Goal: Transaction & Acquisition: Purchase product/service

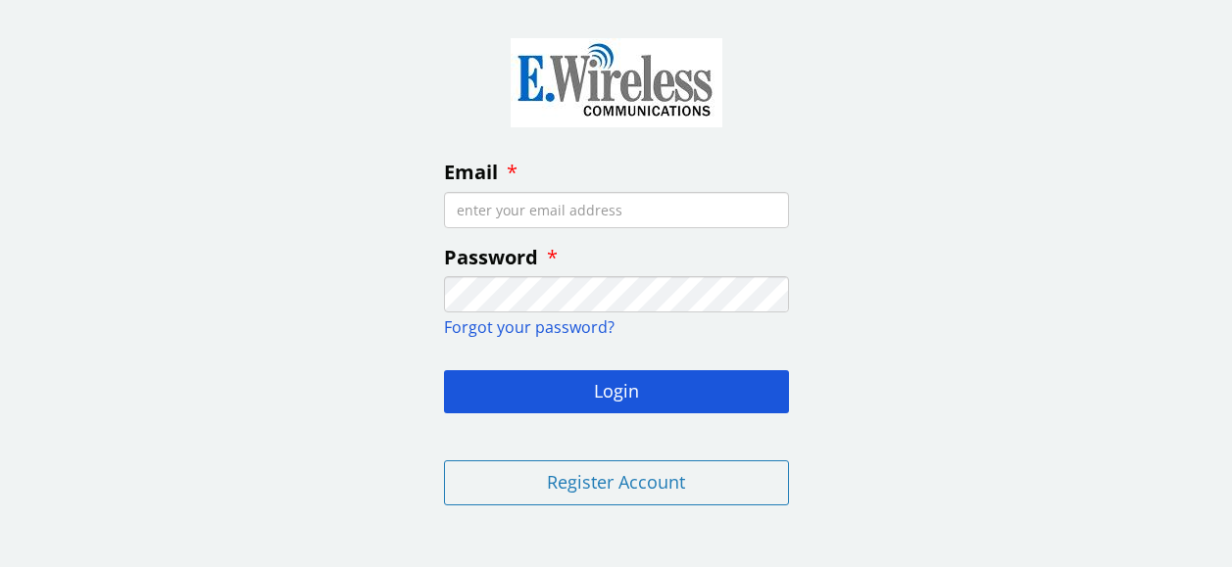
type input "[PERSON_NAME][EMAIL_ADDRESS][DOMAIN_NAME]"
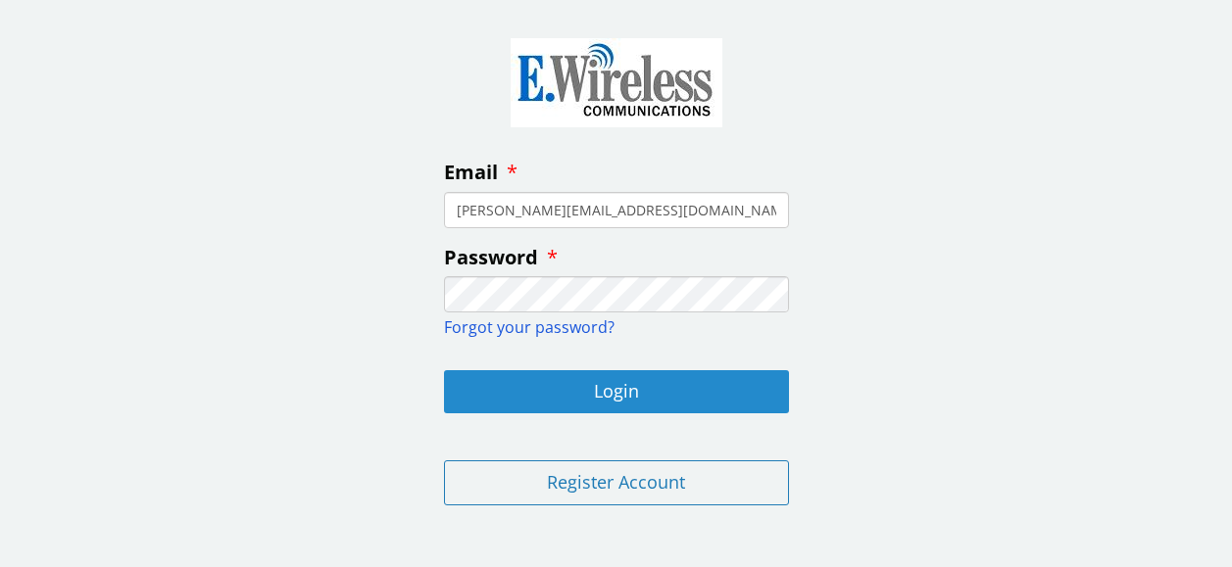
click at [626, 388] on button "Login" at bounding box center [616, 391] width 345 height 43
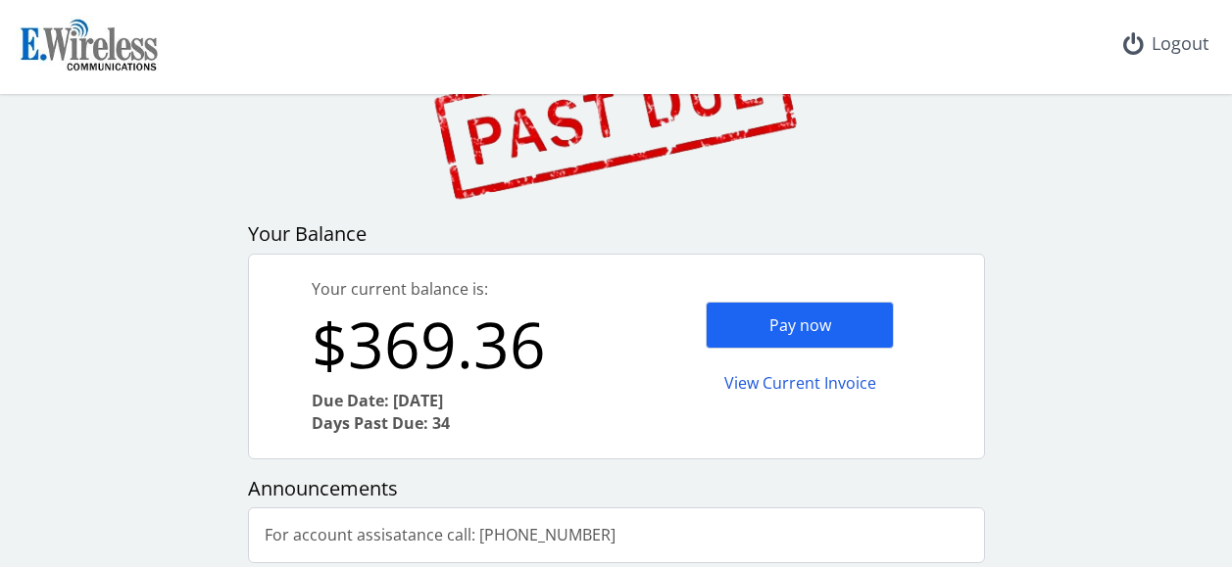
scroll to position [145, 0]
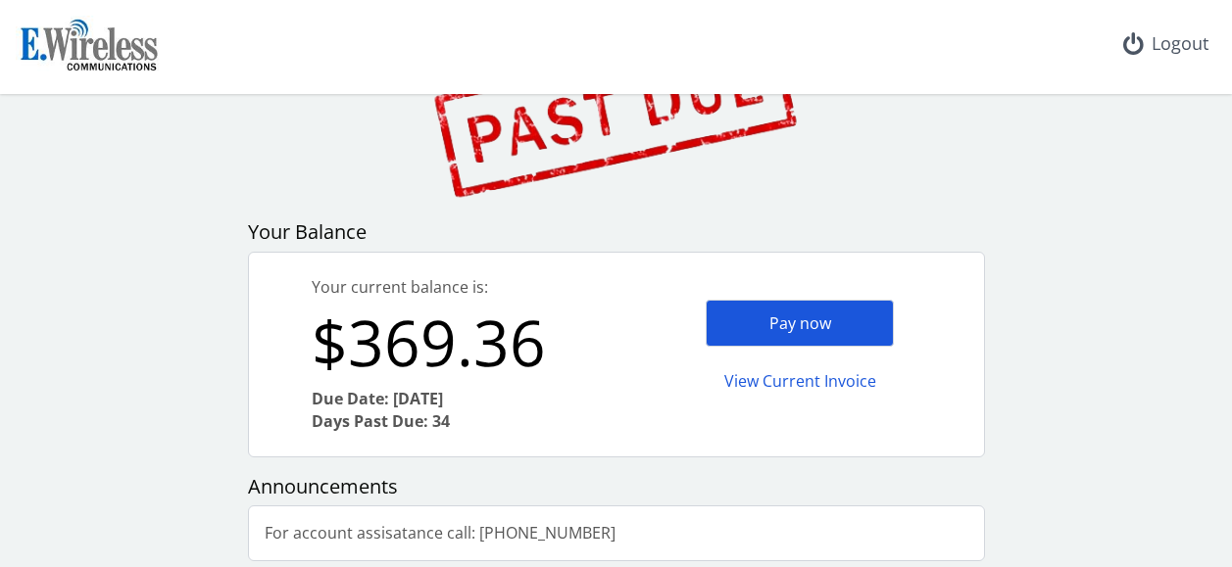
click at [767, 319] on div "Pay now" at bounding box center [800, 324] width 188 height 48
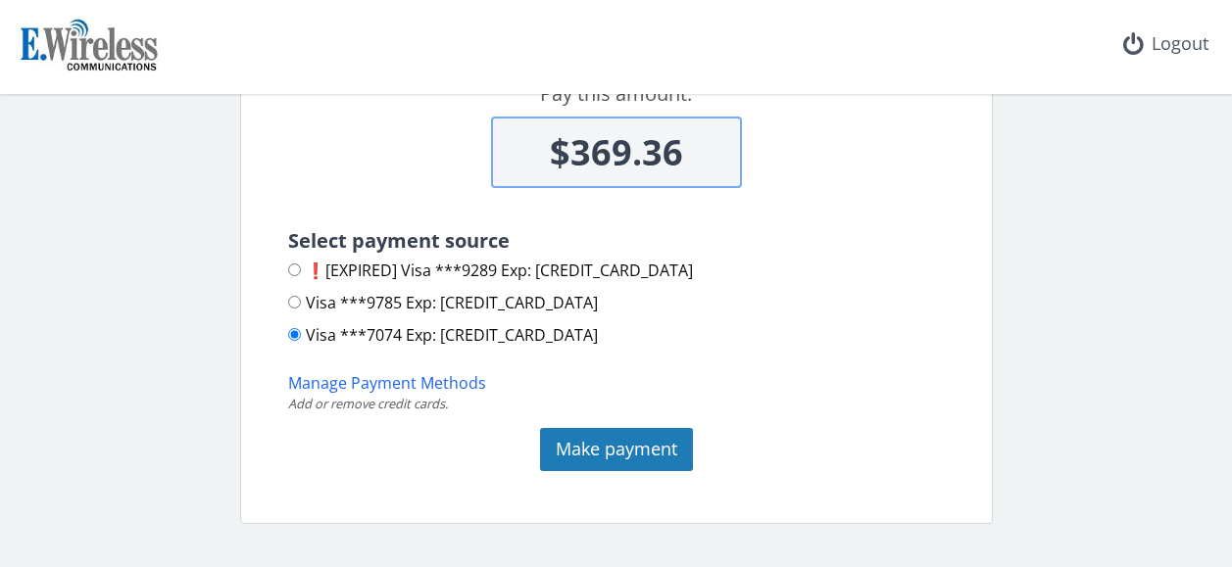
scroll to position [242, 0]
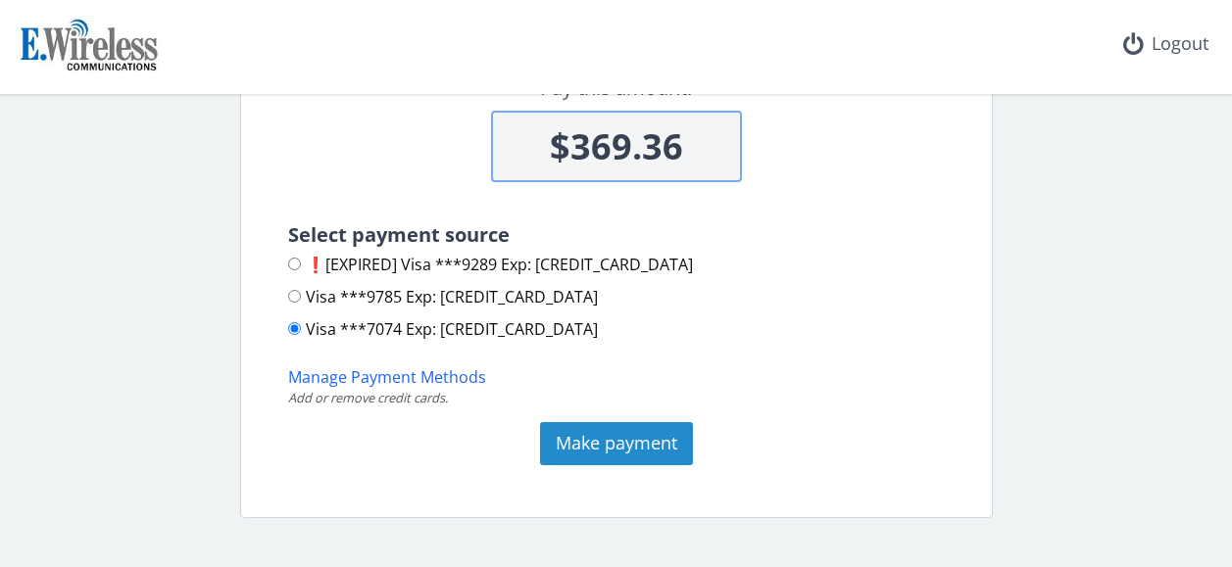
click at [642, 435] on button "Make payment" at bounding box center [616, 443] width 153 height 43
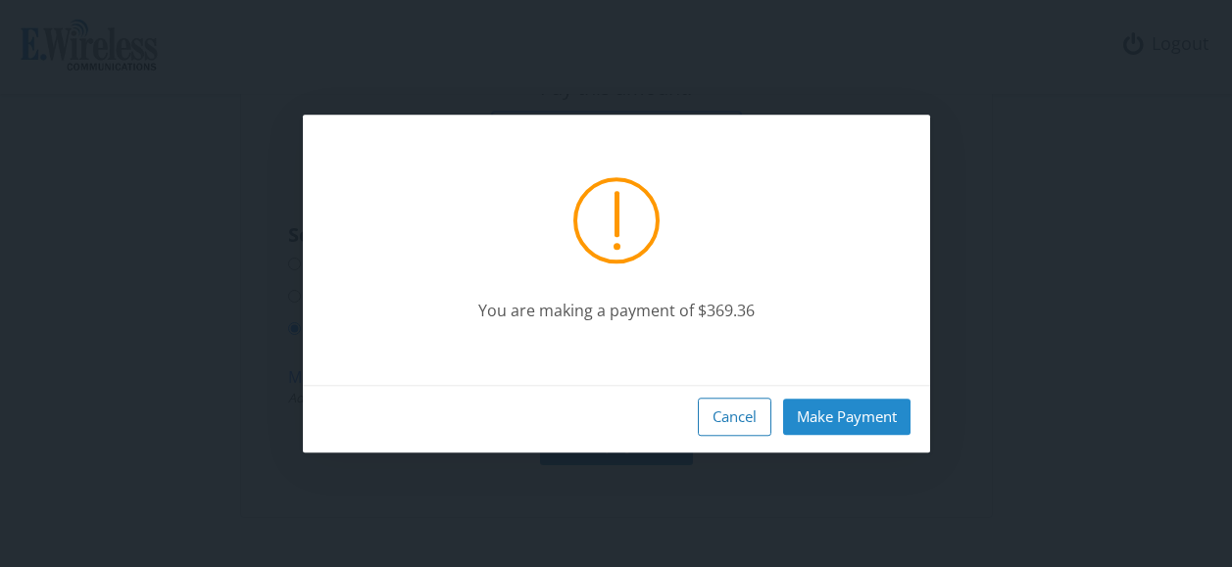
click at [832, 411] on button "Make Payment" at bounding box center [846, 417] width 127 height 36
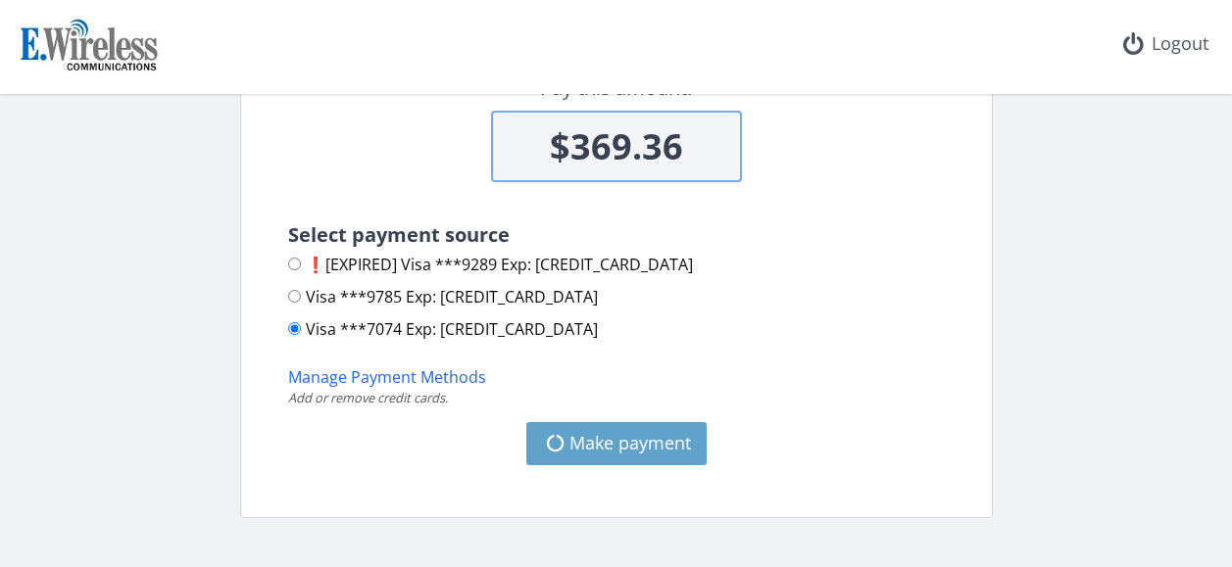
type input "$0"
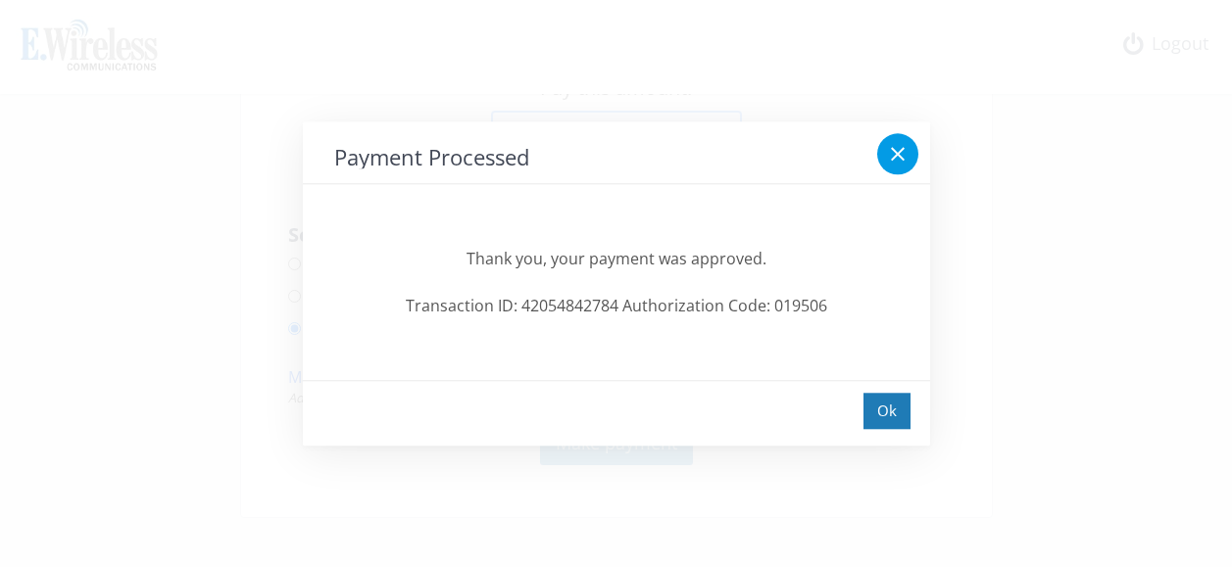
click at [886, 150] on icon at bounding box center [898, 154] width 24 height 24
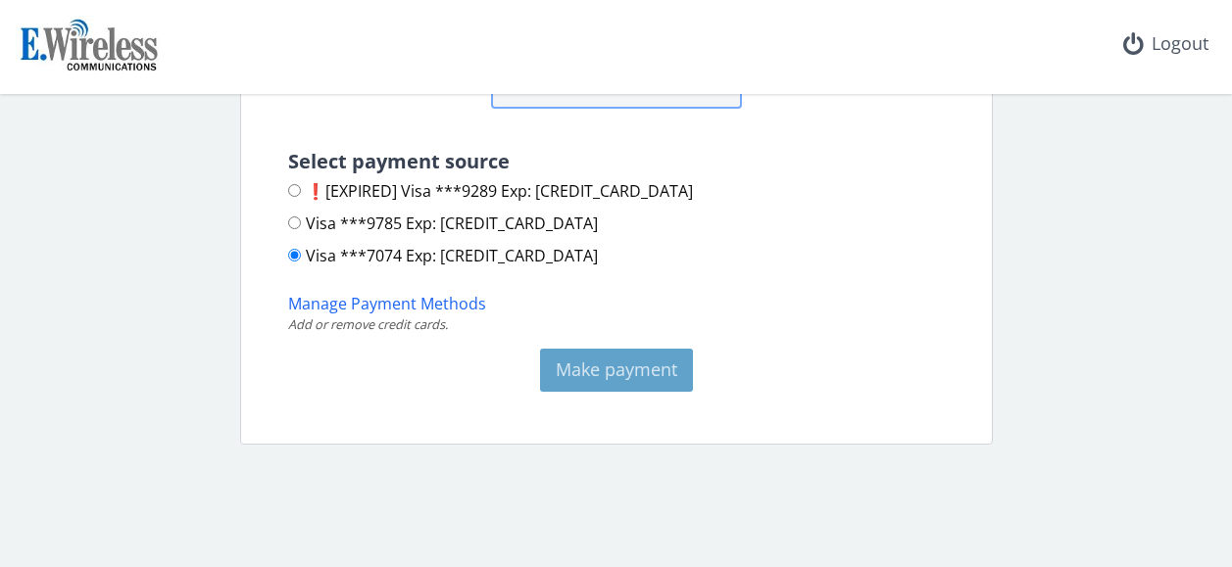
scroll to position [315, 0]
click at [63, 208] on div "home Make a payment Your current balance is: $0.00 Pay this amount: $0 Select p…" at bounding box center [616, 112] width 1216 height 666
